Goal: Task Accomplishment & Management: Complete application form

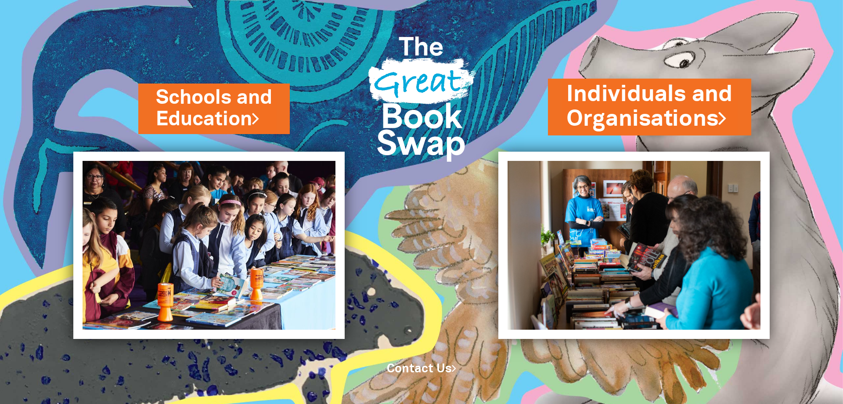
click at [645, 124] on link "Individuals and Organisations" at bounding box center [650, 106] width 166 height 55
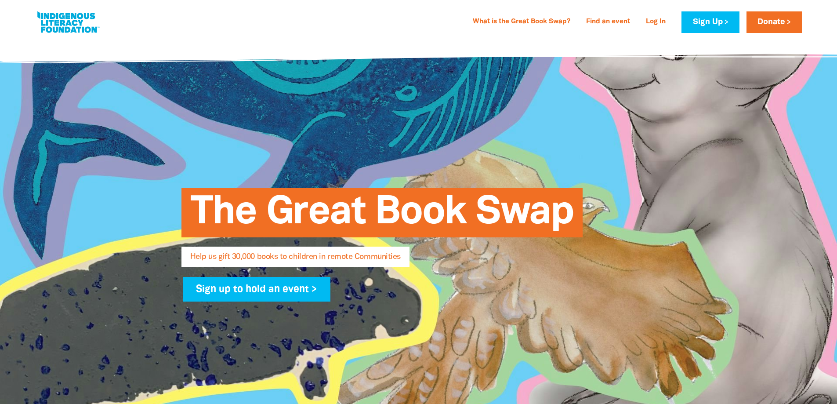
select select "AU"
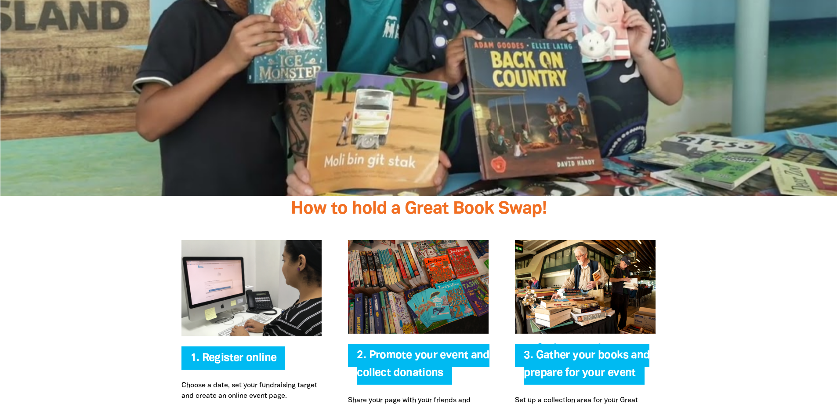
scroll to position [1581, 0]
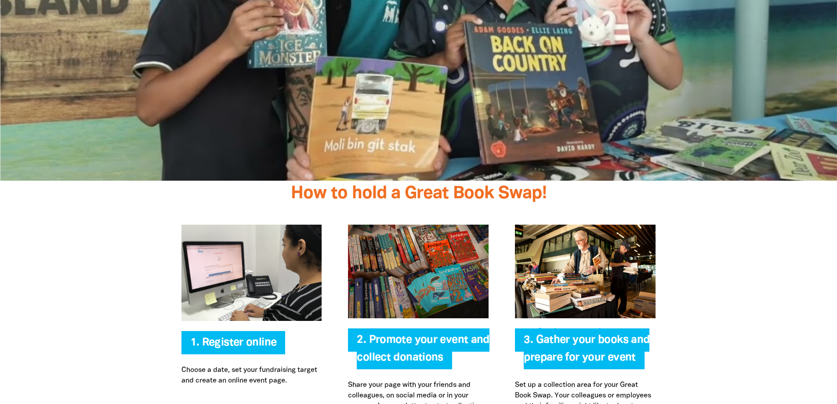
click at [729, 277] on div at bounding box center [418, 333] width 837 height 253
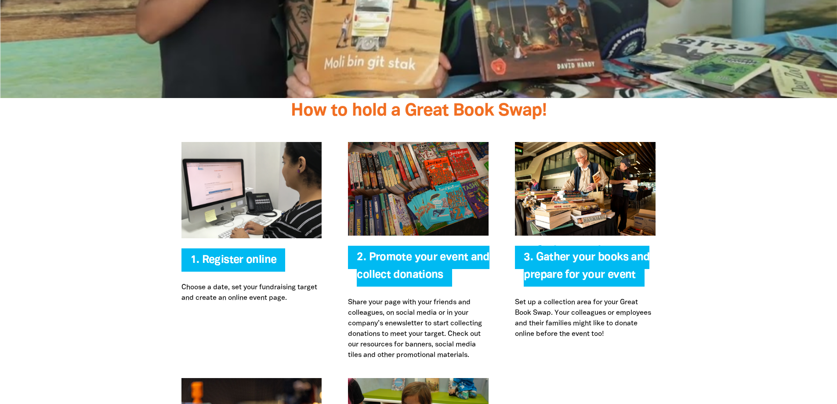
scroll to position [1669, 0]
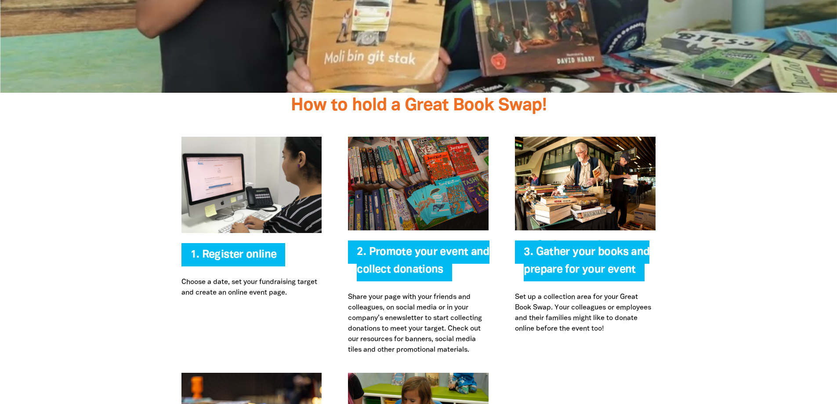
click at [642, 316] on p "Set up a collection area for your Great Book Swap. Your colleagues or employees…" at bounding box center [585, 313] width 141 height 42
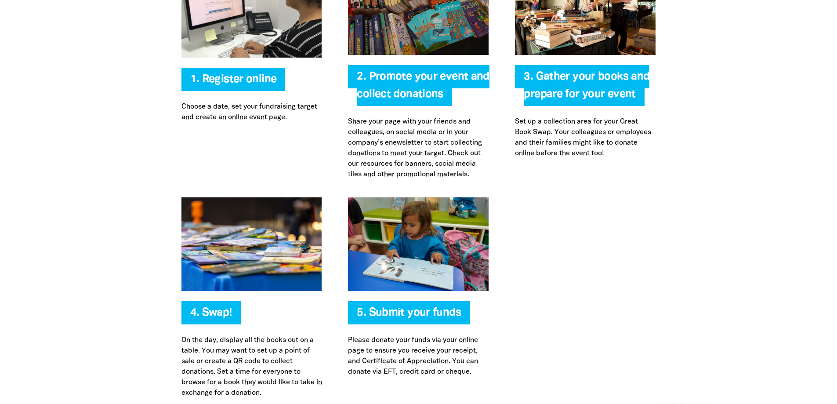
scroll to position [1845, 0]
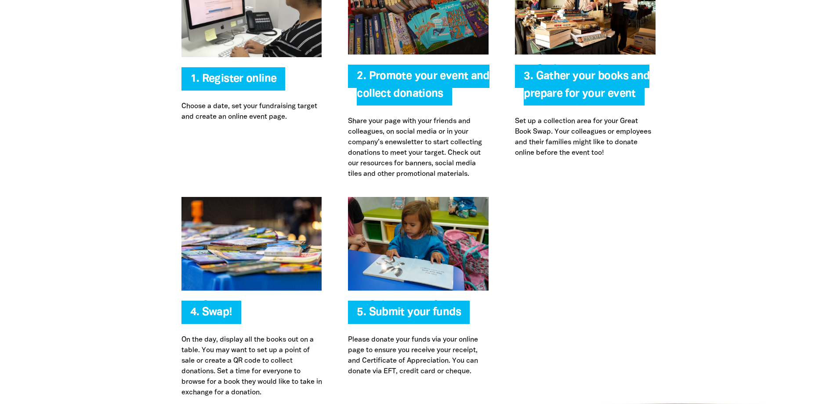
click at [803, 111] on div at bounding box center [418, 69] width 837 height 253
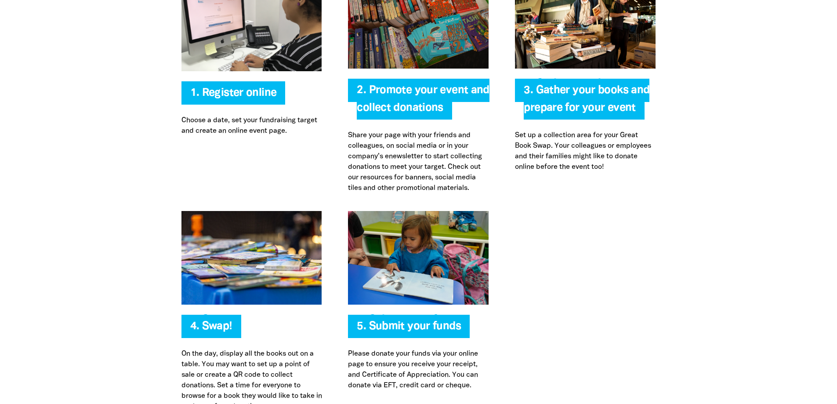
scroll to position [1889, 0]
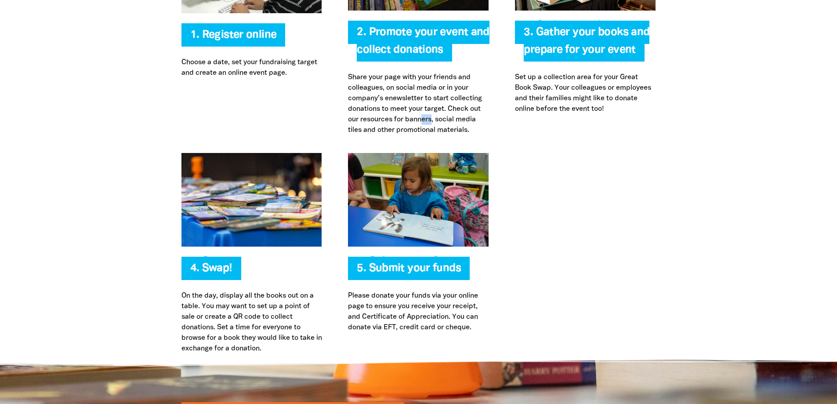
drag, startPoint x: 434, startPoint y: 118, endPoint x: 421, endPoint y: 118, distance: 12.7
click at [421, 118] on p "Share your page with your friends and colleagues, on social media or in your co…" at bounding box center [418, 103] width 141 height 63
drag, startPoint x: 636, startPoint y: 264, endPoint x: 705, endPoint y: 282, distance: 71.2
click at [636, 264] on div at bounding box center [585, 253] width 167 height 201
